Goal: Task Accomplishment & Management: Manage account settings

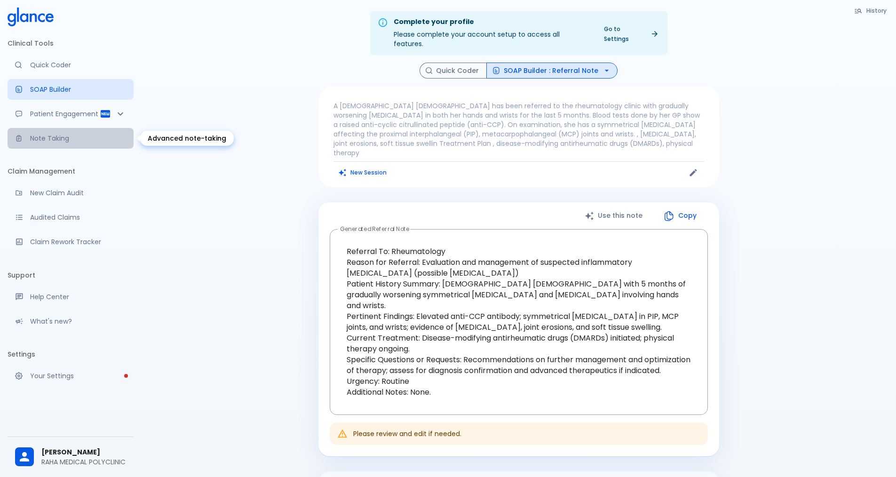
click at [60, 139] on p "Note Taking" at bounding box center [78, 138] width 96 height 9
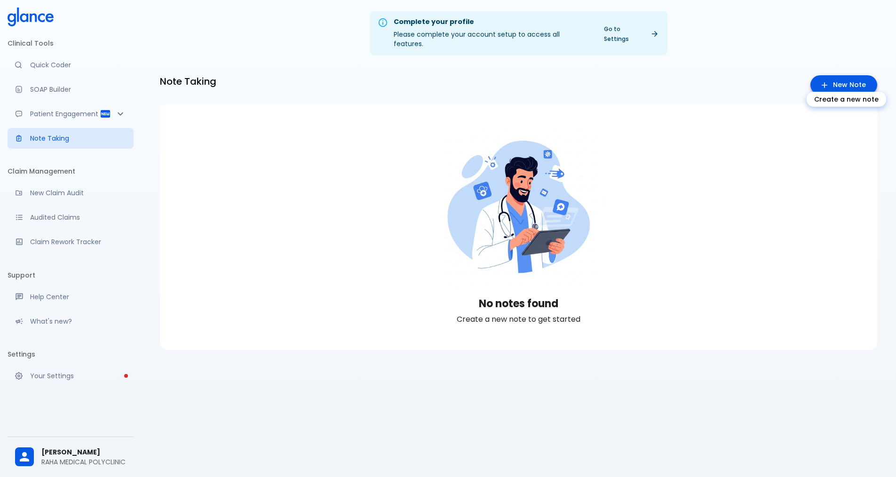
click at [821, 77] on link "New Note" at bounding box center [843, 84] width 67 height 19
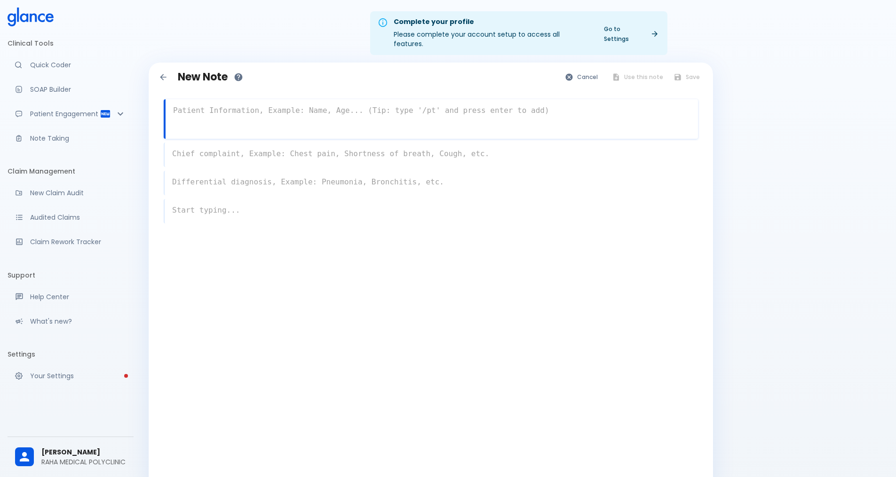
paste textarea "A [DEMOGRAPHIC_DATA] woman is referred to the rheumatology outpatient clinic wi…"
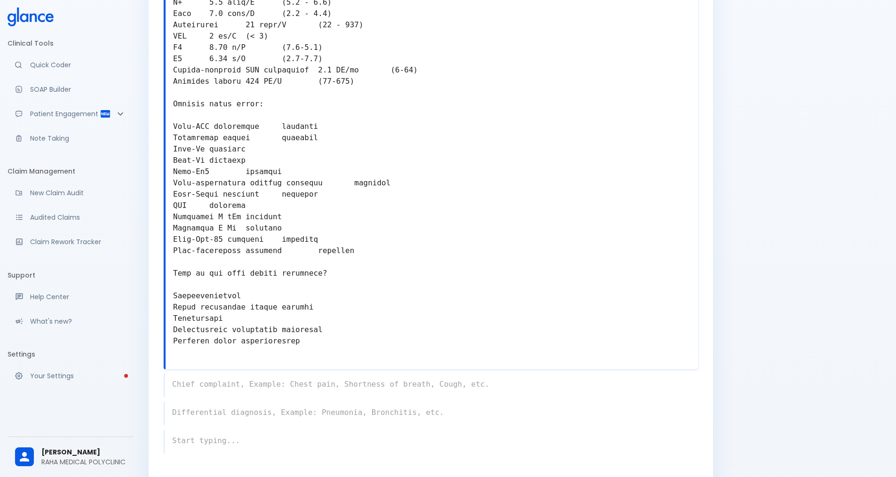
scroll to position [392, 0]
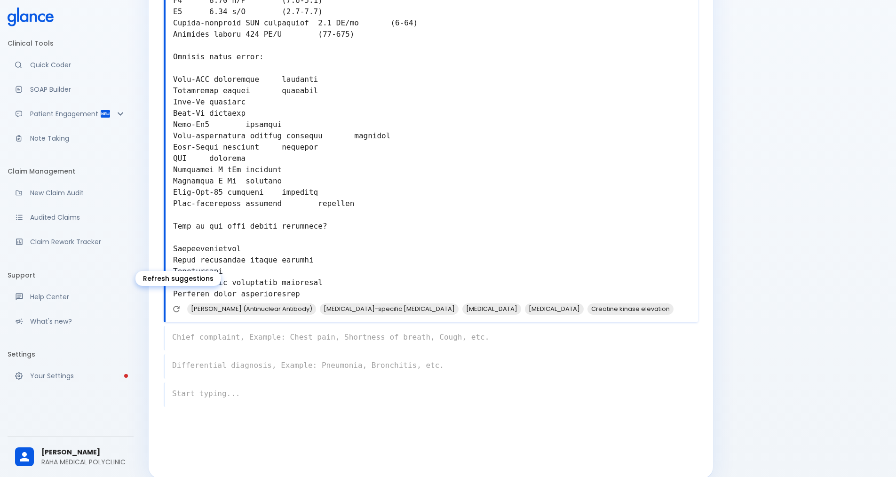
type textarea "A [DEMOGRAPHIC_DATA] woman is referred to the rheumatology outpatient clinic wi…"
click at [176, 304] on icon "Refresh suggestions" at bounding box center [175, 308] width 9 height 9
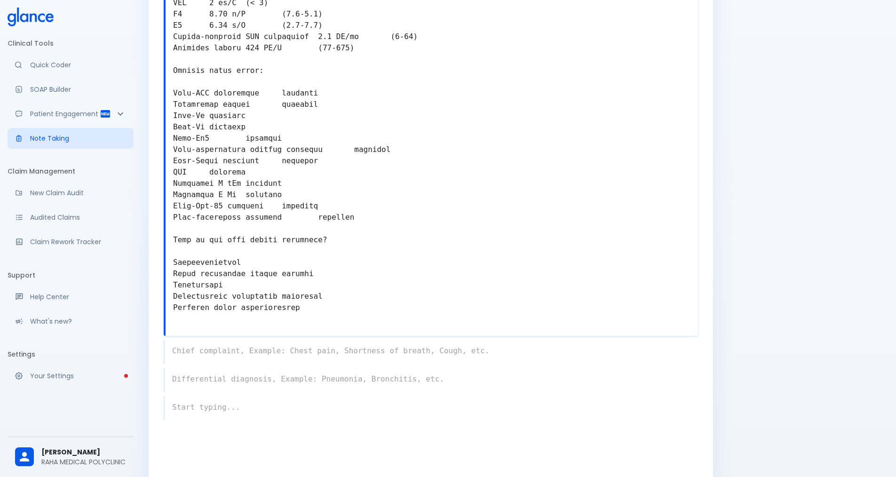
scroll to position [395, 0]
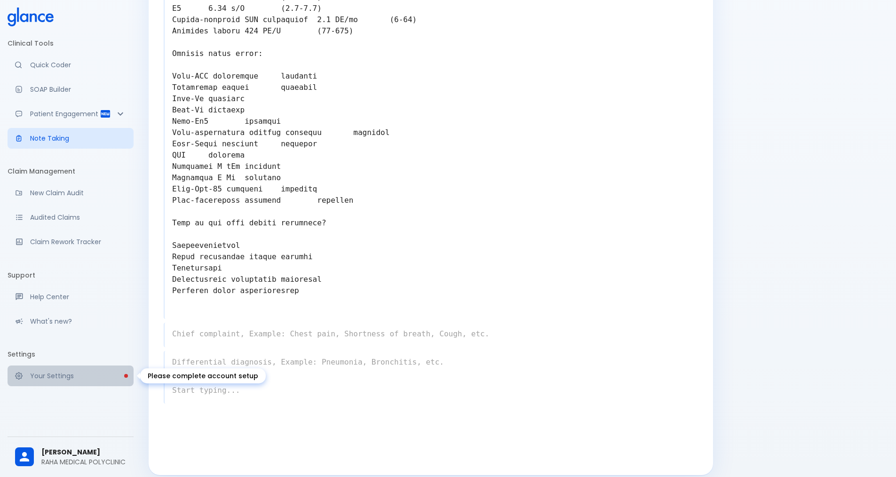
click at [106, 375] on p "Your Settings" at bounding box center [78, 375] width 96 height 9
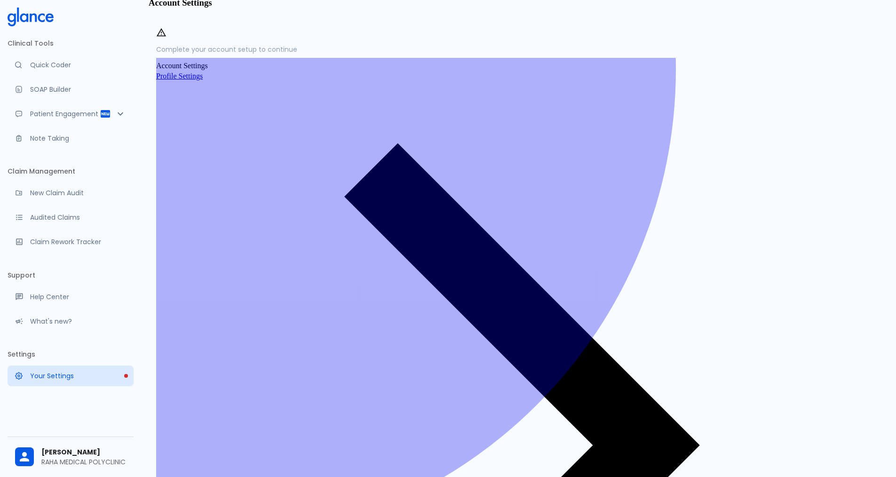
click at [203, 80] on span "Profile Settings" at bounding box center [179, 76] width 47 height 8
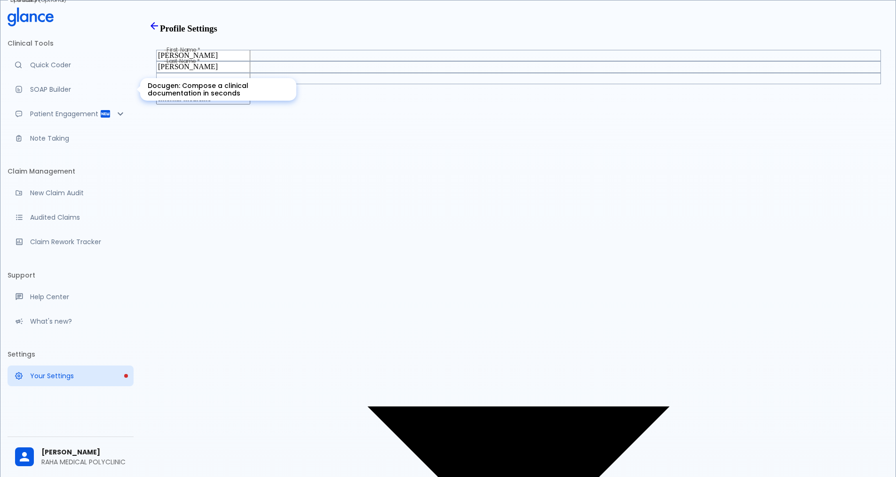
click at [54, 89] on p "SOAP Builder" at bounding box center [78, 89] width 96 height 9
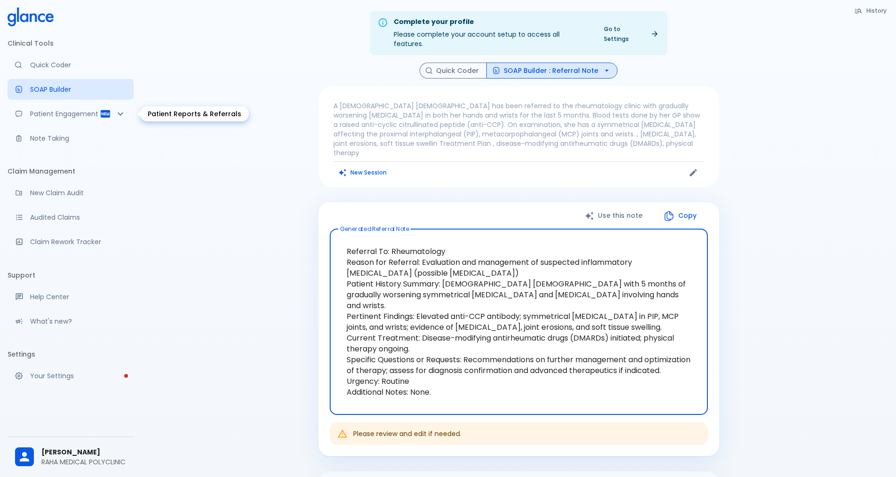
click at [101, 113] on icon "Patient Reports & Referrals" at bounding box center [105, 113] width 11 height 11
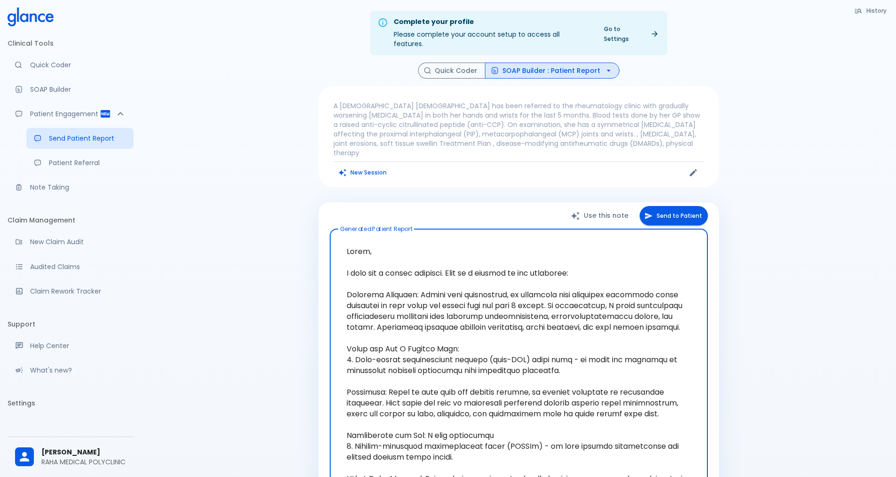
scroll to position [47, 0]
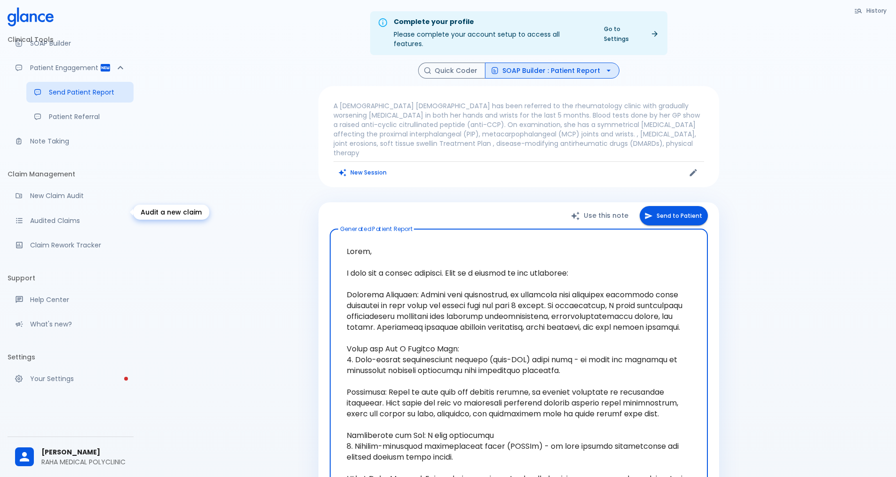
click at [70, 200] on p "New Claim Audit" at bounding box center [78, 195] width 96 height 9
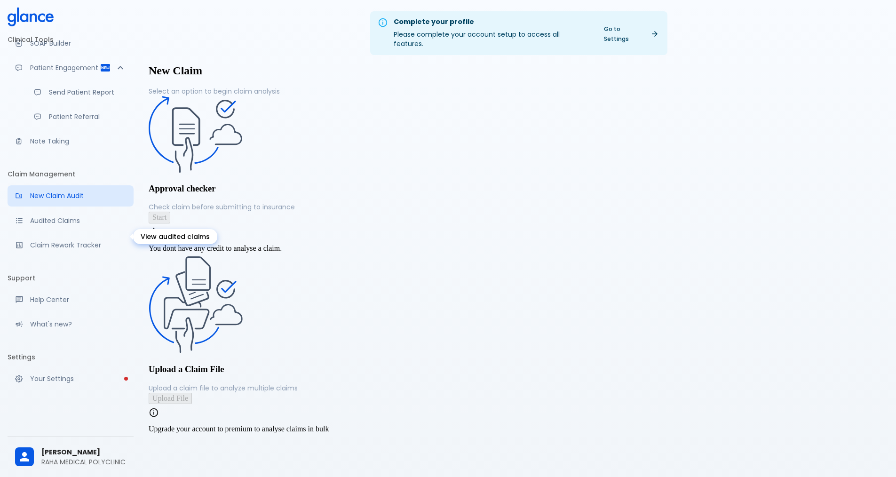
click at [72, 225] on p "Audited Claims" at bounding box center [78, 220] width 96 height 9
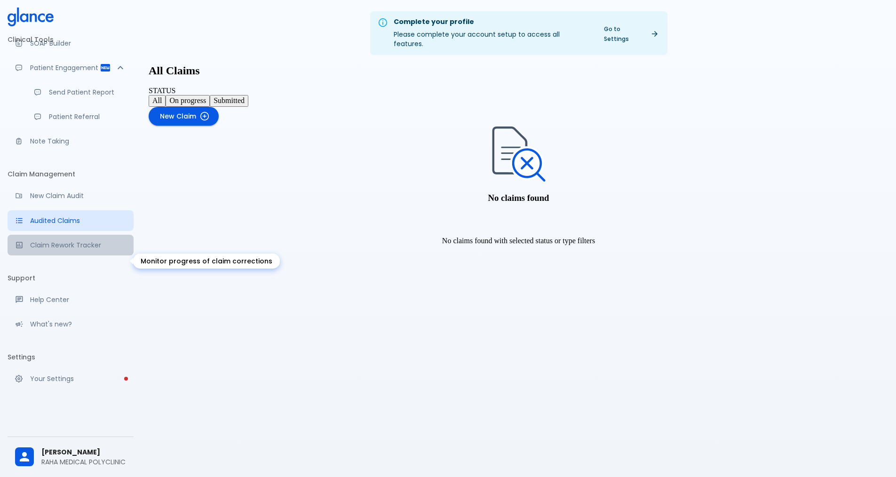
click at [84, 250] on p "Claim Rework Tracker" at bounding box center [78, 244] width 96 height 9
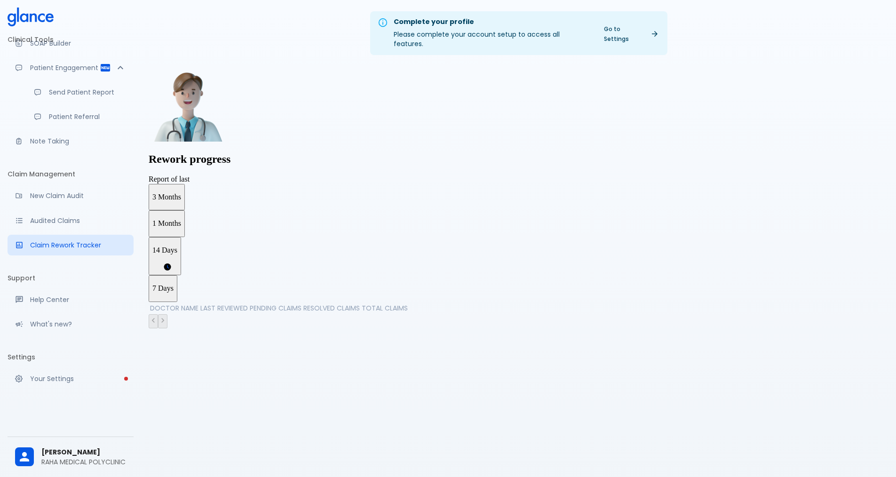
scroll to position [63, 0]
click at [76, 304] on p "Help Center" at bounding box center [78, 299] width 96 height 9
click at [73, 382] on p "Your Settings" at bounding box center [78, 378] width 96 height 9
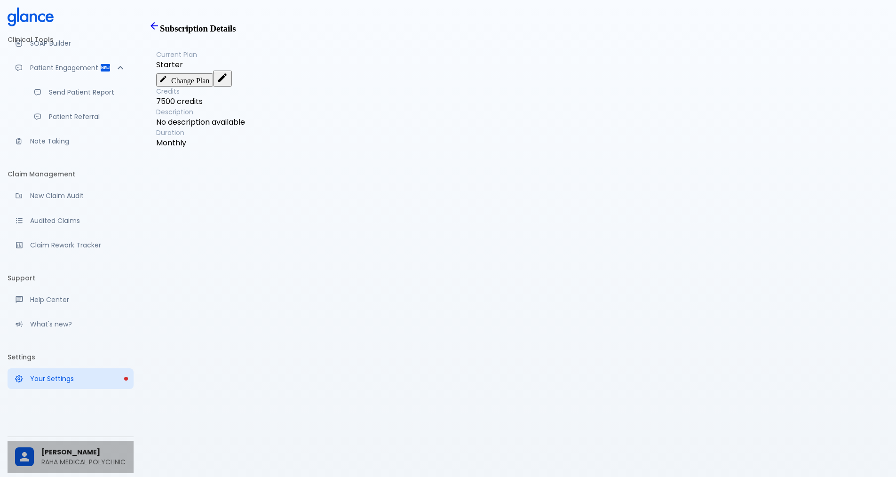
click at [70, 457] on p "RAHA MEDICAL POLYCLINIC" at bounding box center [83, 461] width 85 height 9
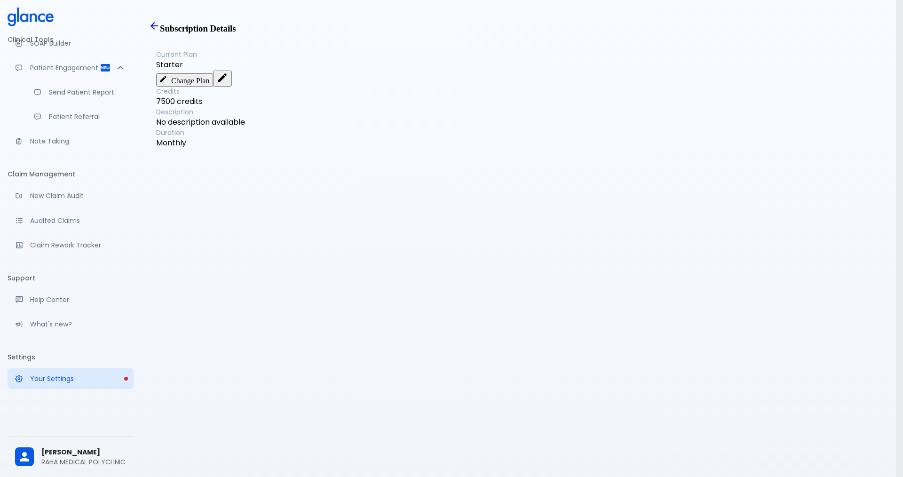
click at [215, 361] on div at bounding box center [451, 238] width 903 height 477
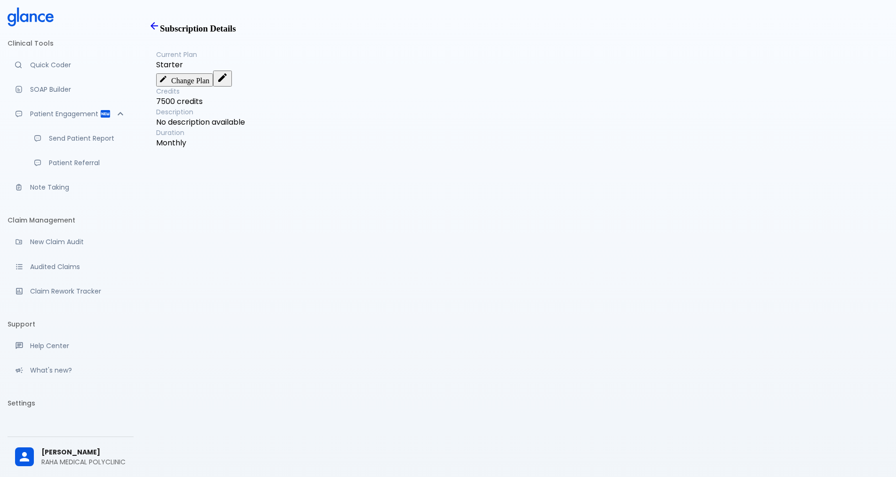
click at [47, 24] on icon at bounding box center [31, 17] width 46 height 19
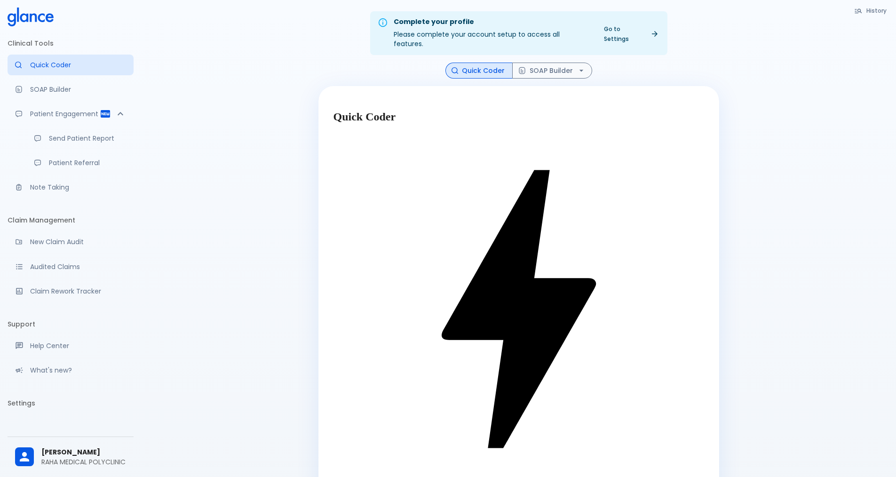
click at [654, 30] on icon at bounding box center [654, 34] width 8 height 8
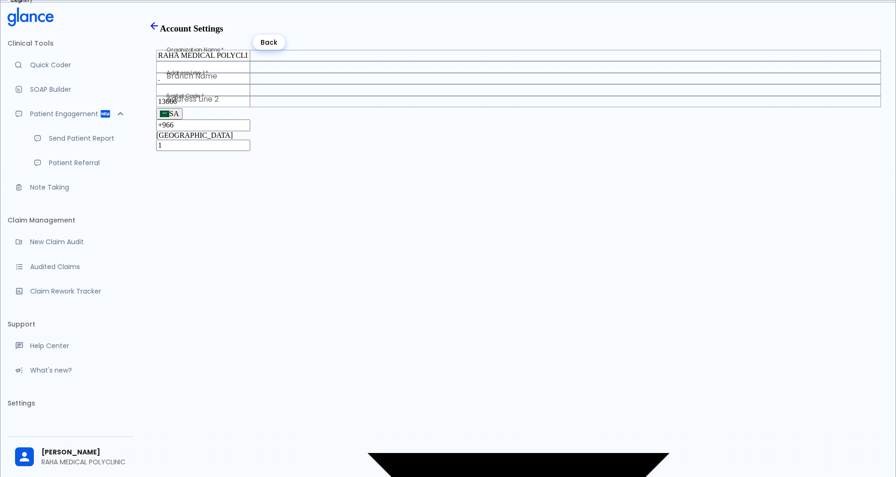
click at [160, 33] on link "Back" at bounding box center [154, 29] width 11 height 10
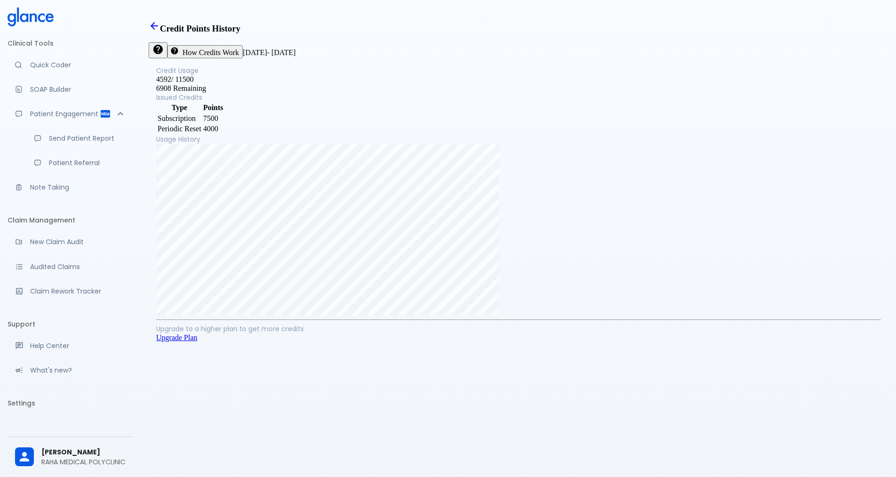
click at [266, 102] on p "Issued Credits" at bounding box center [518, 97] width 725 height 9
click at [46, 20] on icon at bounding box center [31, 17] width 46 height 19
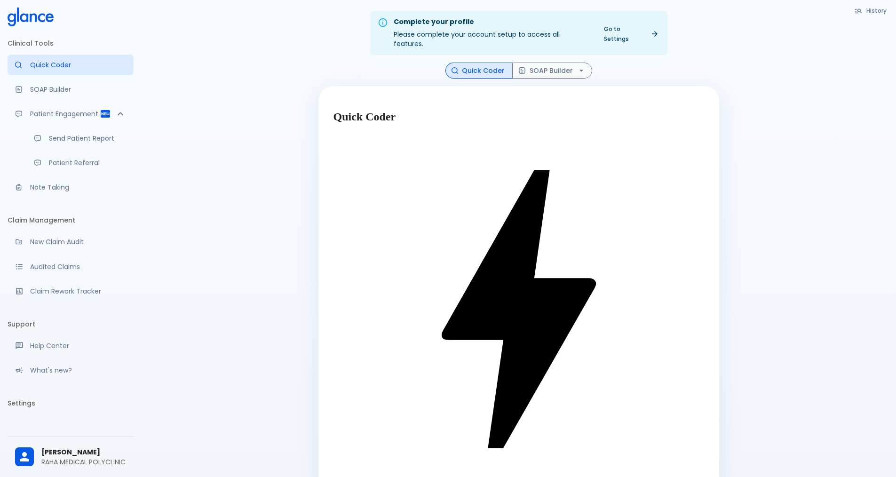
click at [858, 12] on icon "button" at bounding box center [858, 11] width 8 height 8
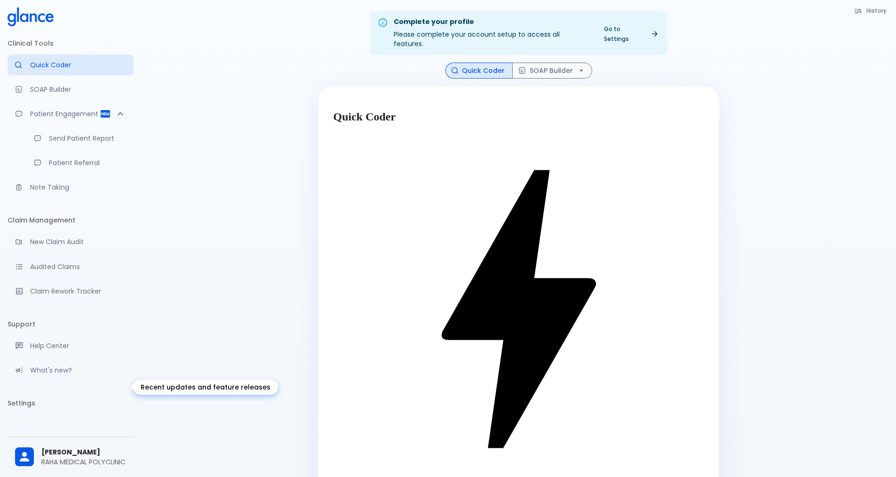
click at [57, 375] on p "What's new?" at bounding box center [78, 369] width 96 height 9
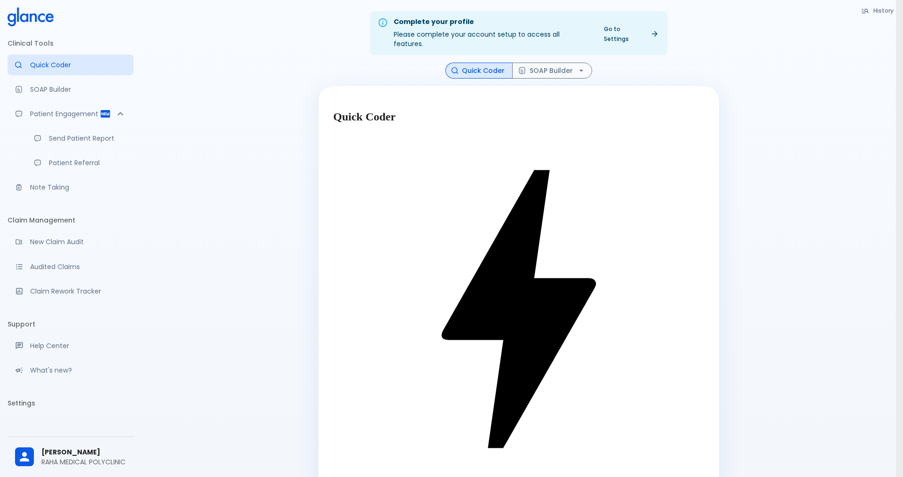
click at [106, 375] on div at bounding box center [451, 238] width 903 height 477
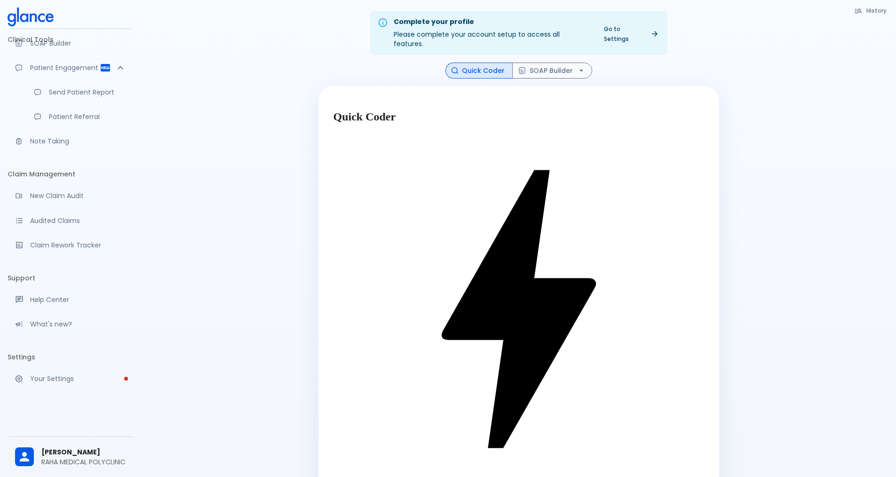
scroll to position [63, 0]
click at [104, 244] on p "Claim Rework Tracker" at bounding box center [78, 244] width 96 height 9
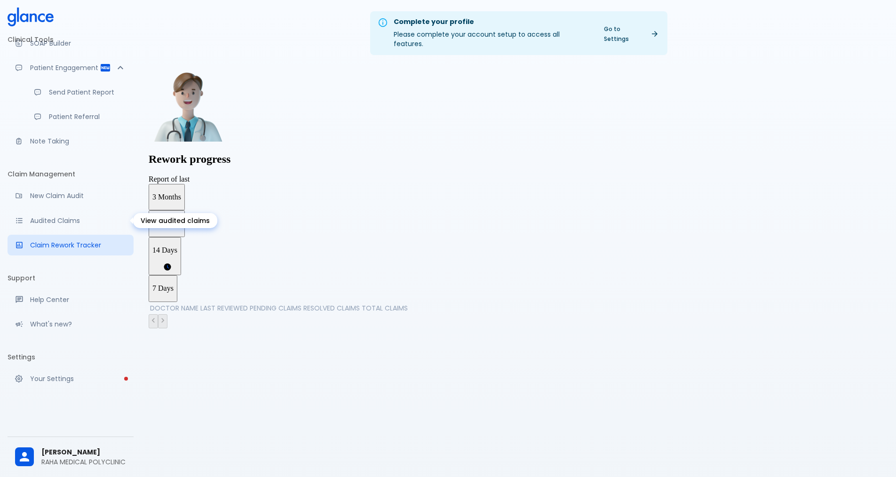
click at [63, 229] on link "Audited Claims" at bounding box center [71, 220] width 126 height 21
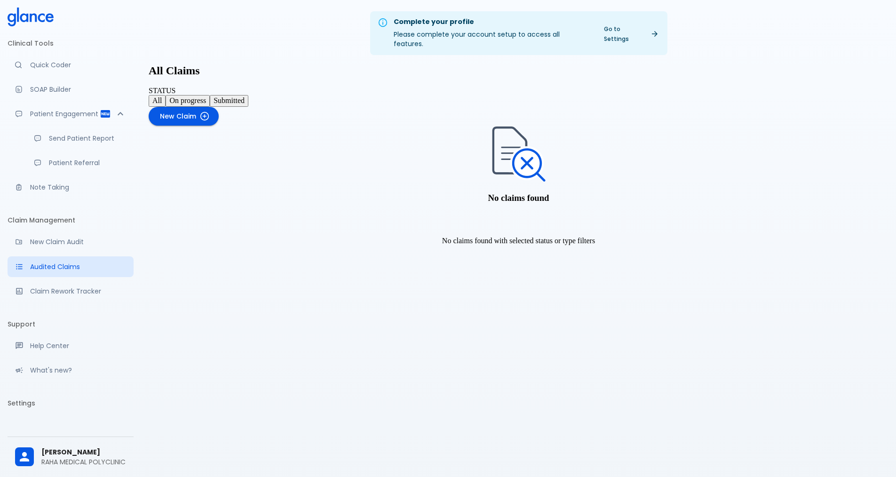
click at [52, 43] on li "Clinical Tools" at bounding box center [71, 43] width 126 height 23
click at [214, 64] on h2 "All Claims" at bounding box center [519, 70] width 740 height 13
click at [19, 44] on li "Clinical Tools" at bounding box center [71, 43] width 126 height 23
click at [41, 23] on icon at bounding box center [31, 17] width 46 height 19
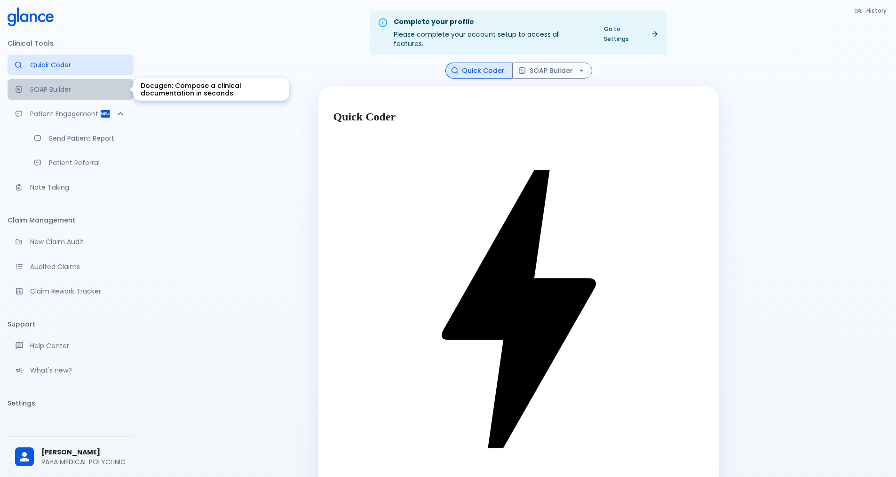
click at [76, 81] on link "SOAP Builder" at bounding box center [71, 89] width 126 height 21
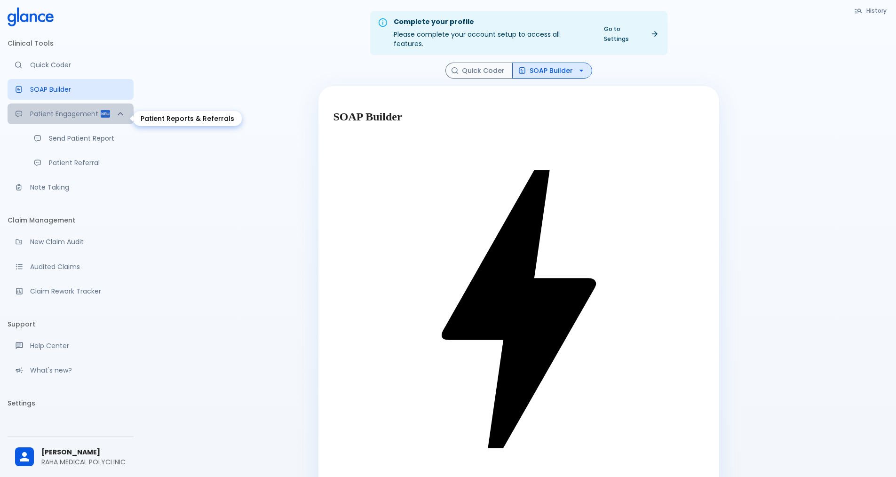
click at [75, 111] on p "Patient Engagement" at bounding box center [65, 113] width 70 height 9
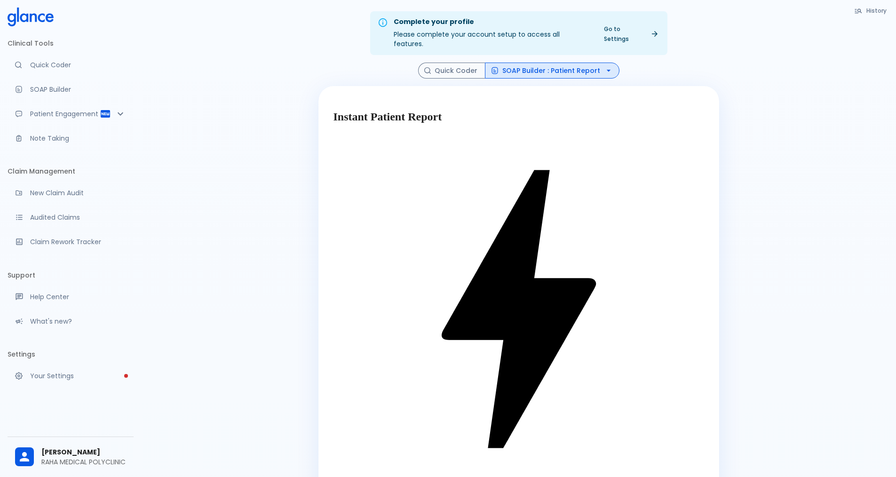
click at [454, 79] on button "Quick Coder" at bounding box center [451, 71] width 67 height 16
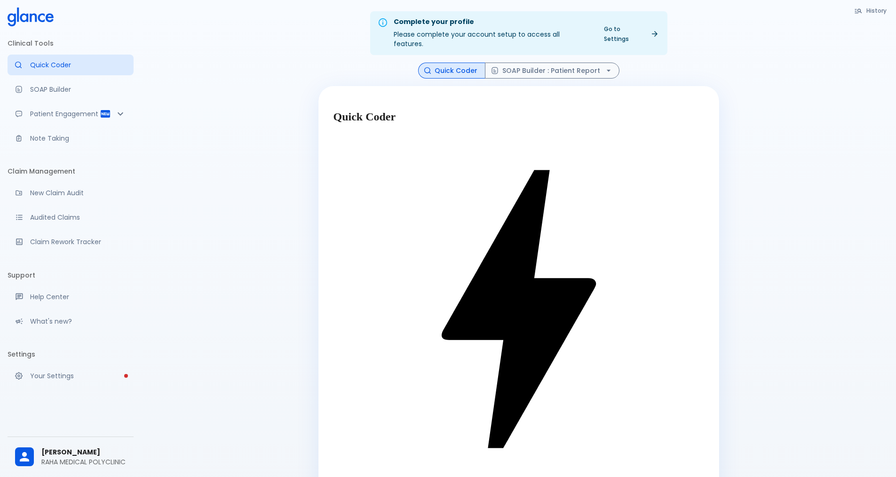
scroll to position [7, 0]
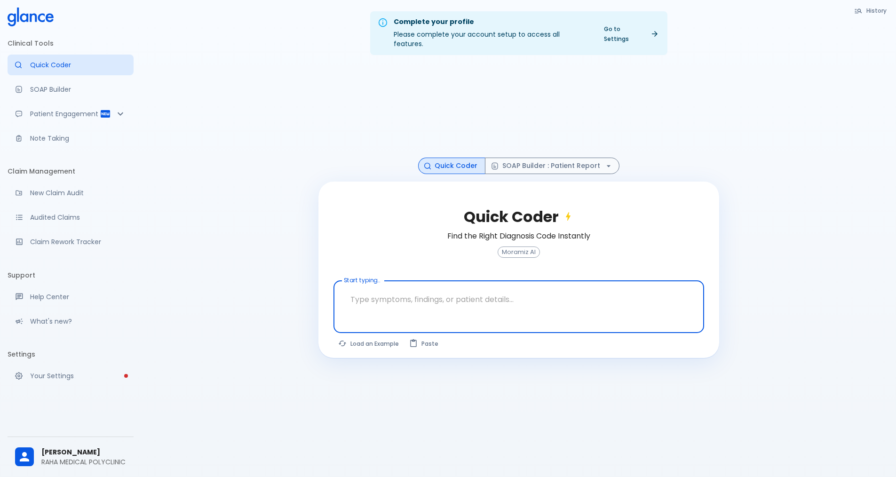
click at [651, 30] on icon at bounding box center [654, 34] width 8 height 8
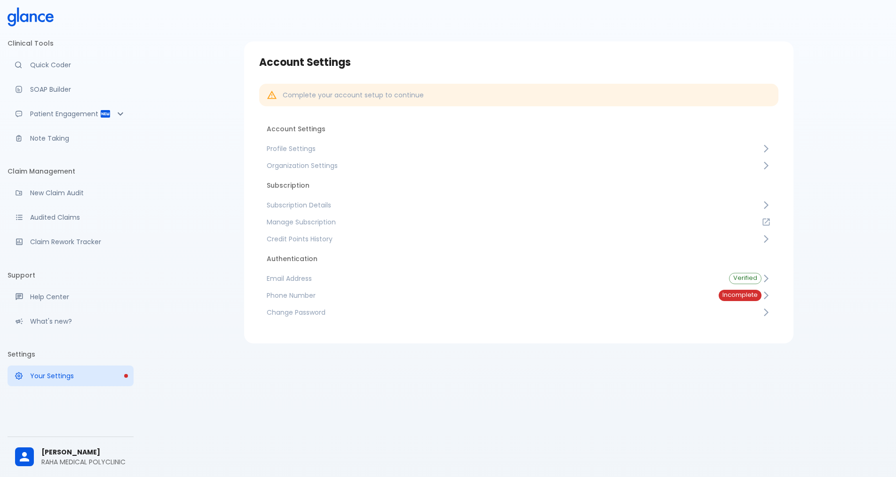
click at [332, 100] on div "Complete your account setup to continue" at bounding box center [353, 95] width 141 height 17
click at [740, 298] on span "Incomplete" at bounding box center [740, 295] width 43 height 7
